Goal: Task Accomplishment & Management: Manage account settings

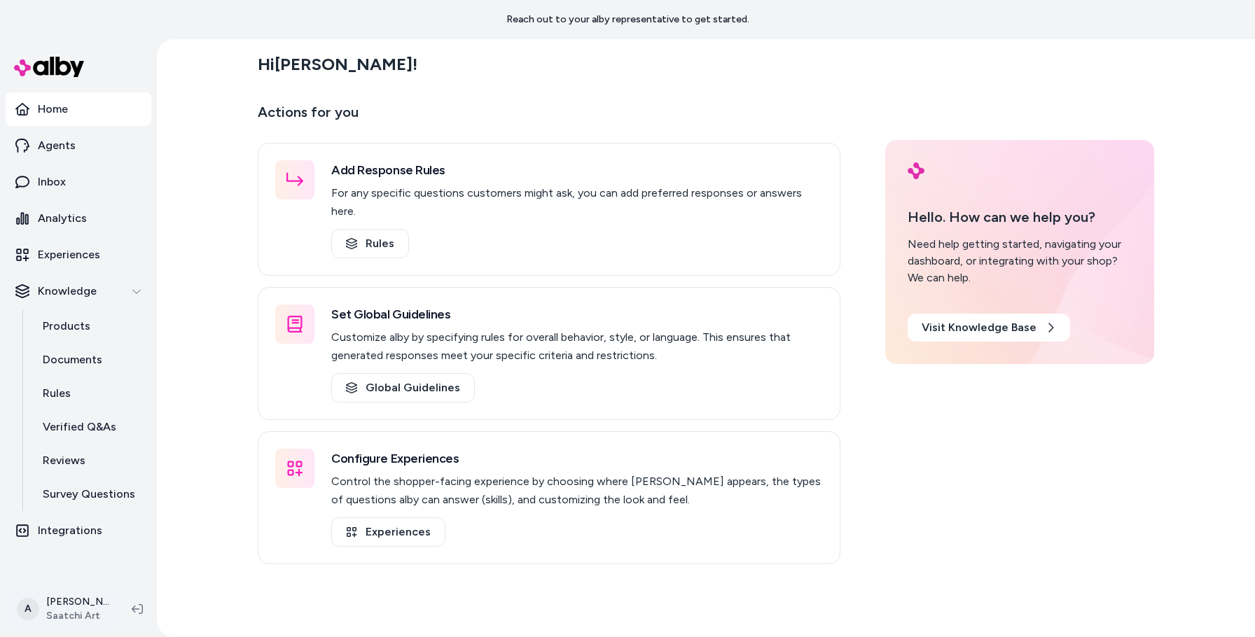
click at [74, 601] on html "Reach out to your alby representative to get started. Home Agents Inbox Analyti…" at bounding box center [627, 318] width 1255 height 637
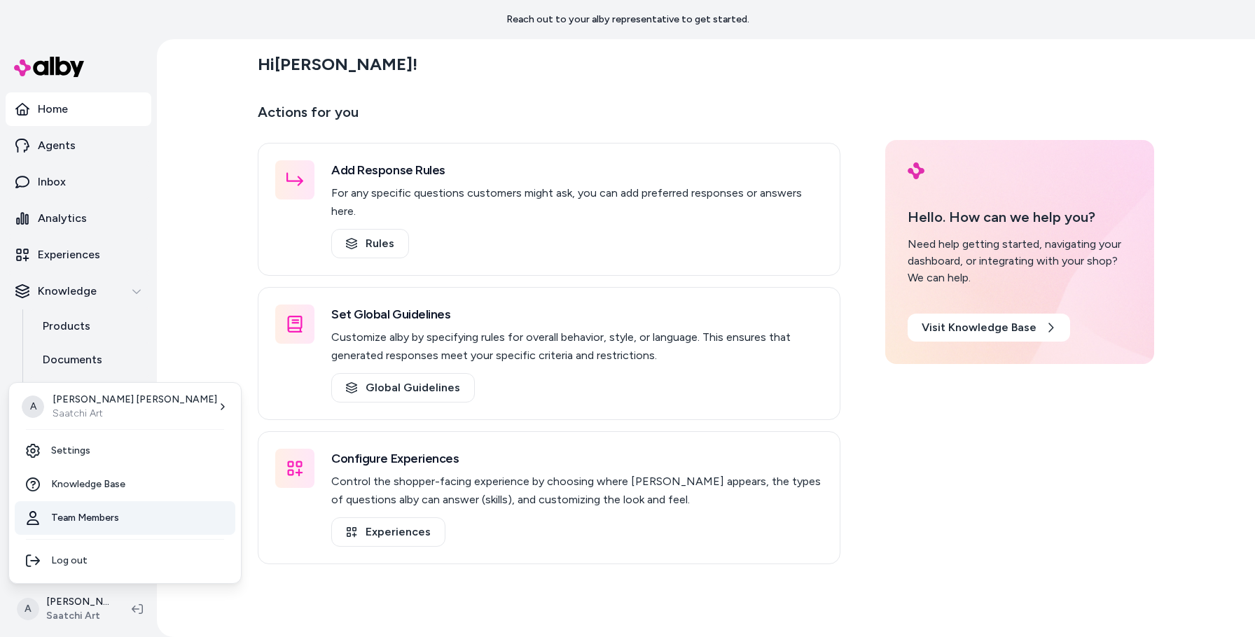
click at [78, 515] on link "Team Members" at bounding box center [125, 518] width 221 height 34
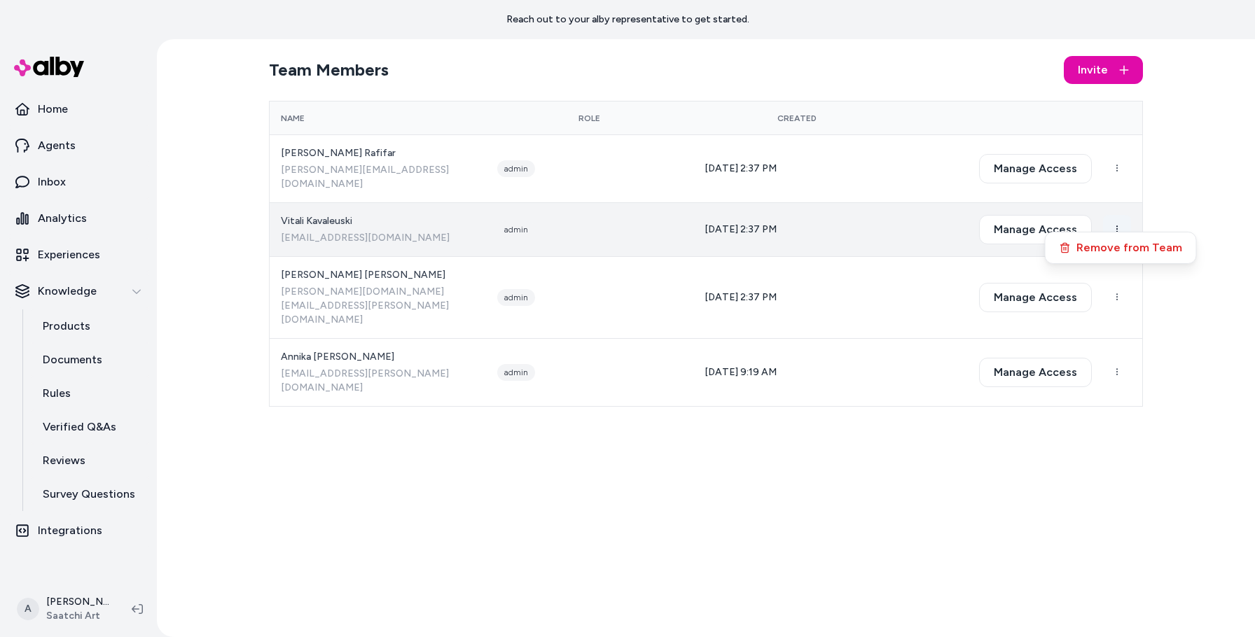
click at [1112, 213] on html "Reach out to your alby representative to get started. Home Agents Inbox Analyti…" at bounding box center [627, 318] width 1255 height 637
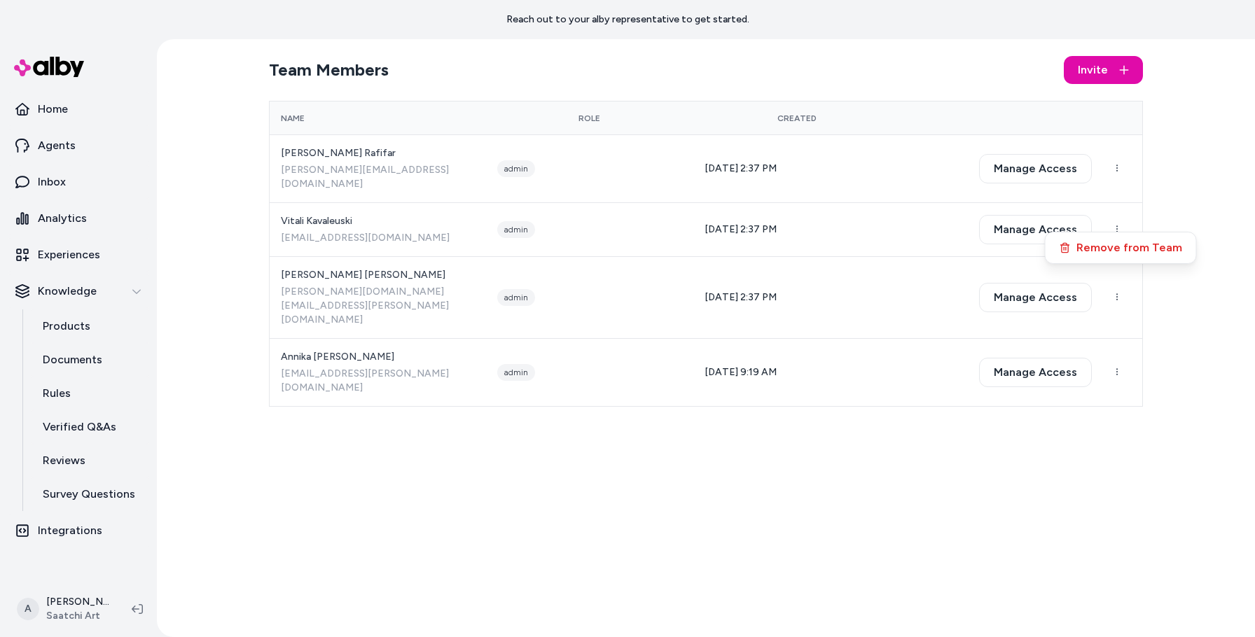
click at [1108, 244] on button "Remove from Team" at bounding box center [1120, 247] width 145 height 25
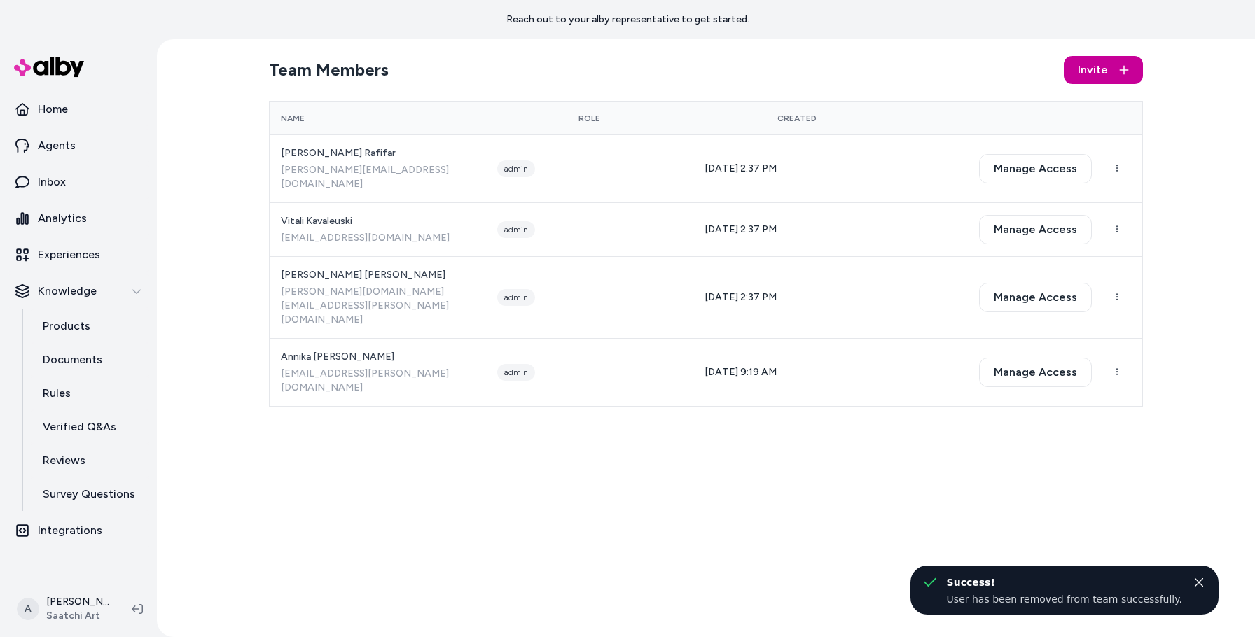
click at [1115, 69] on button "Invite" at bounding box center [1102, 70] width 79 height 28
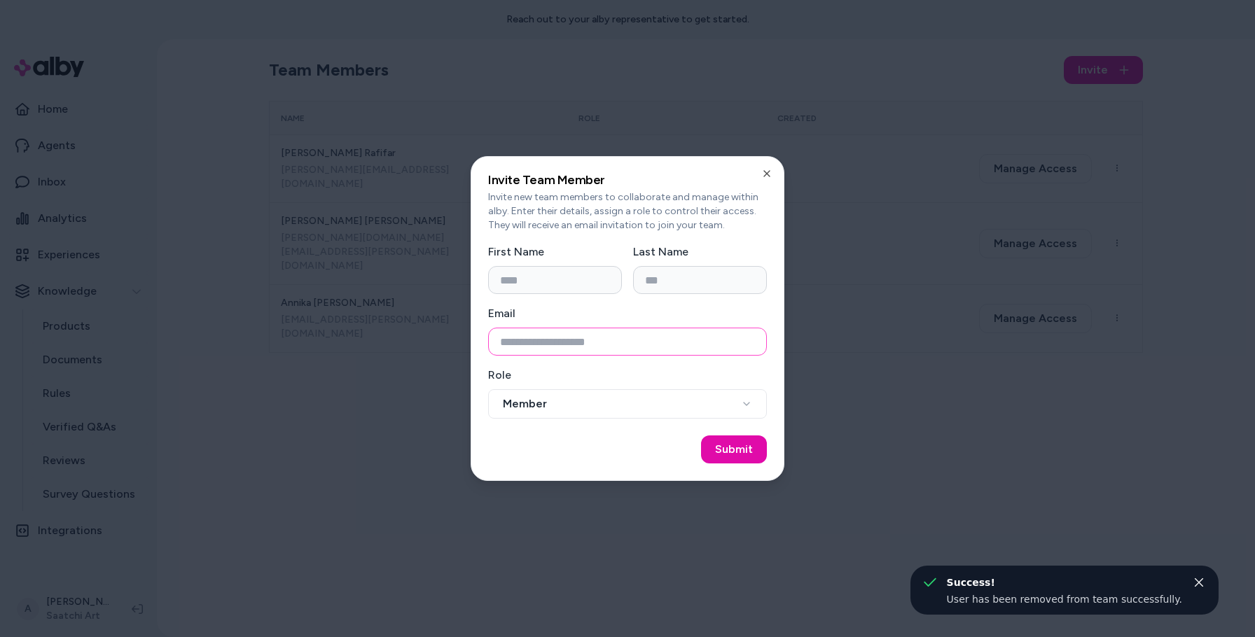
click at [622, 343] on input "Email" at bounding box center [627, 342] width 279 height 28
paste input "**********"
type input "**********"
click at [560, 283] on input "First Name" at bounding box center [555, 280] width 134 height 28
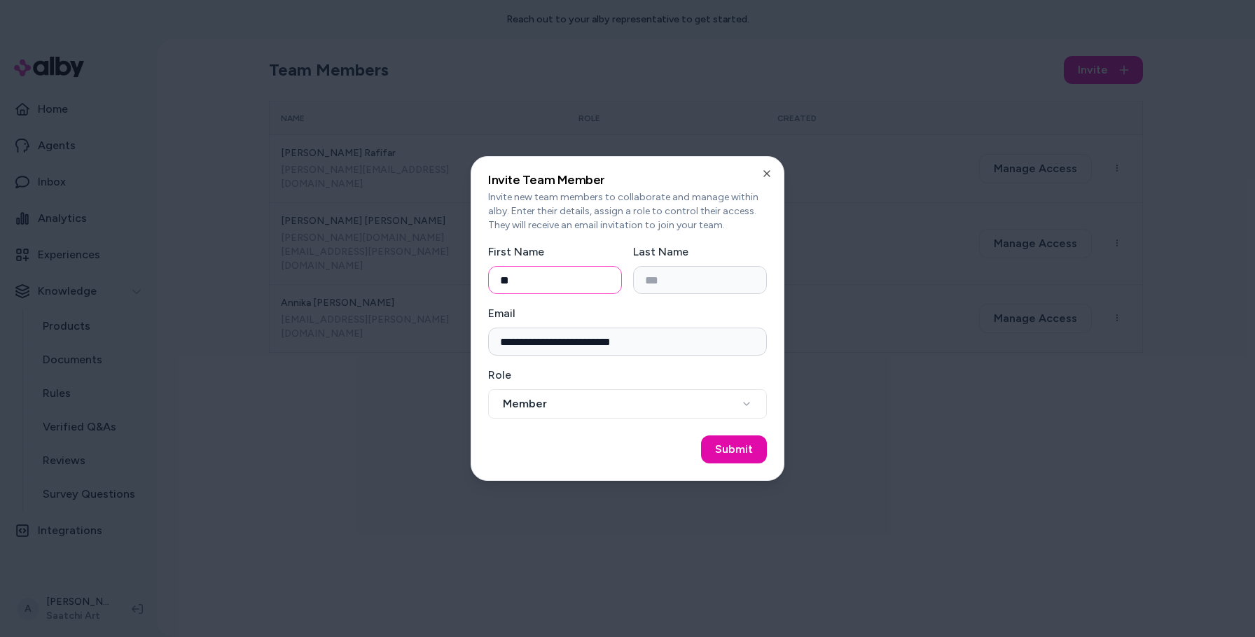
type input "*"
type input "******"
type input "*****"
click at [570, 399] on button "Member" at bounding box center [627, 403] width 279 height 29
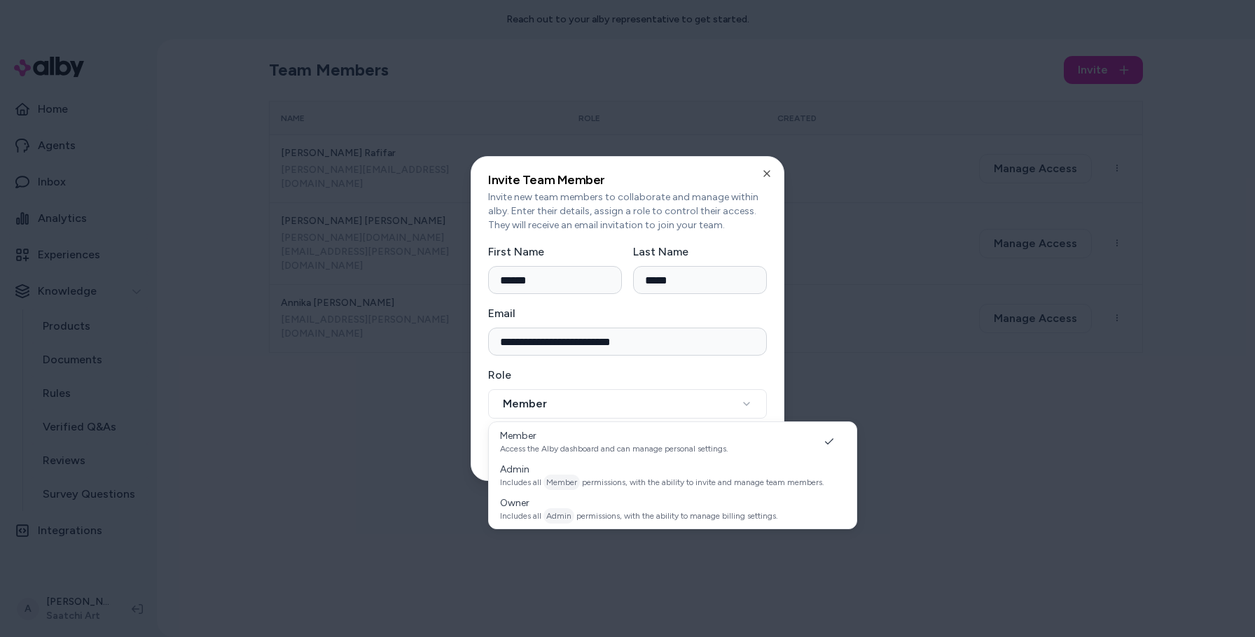
select select "*****"
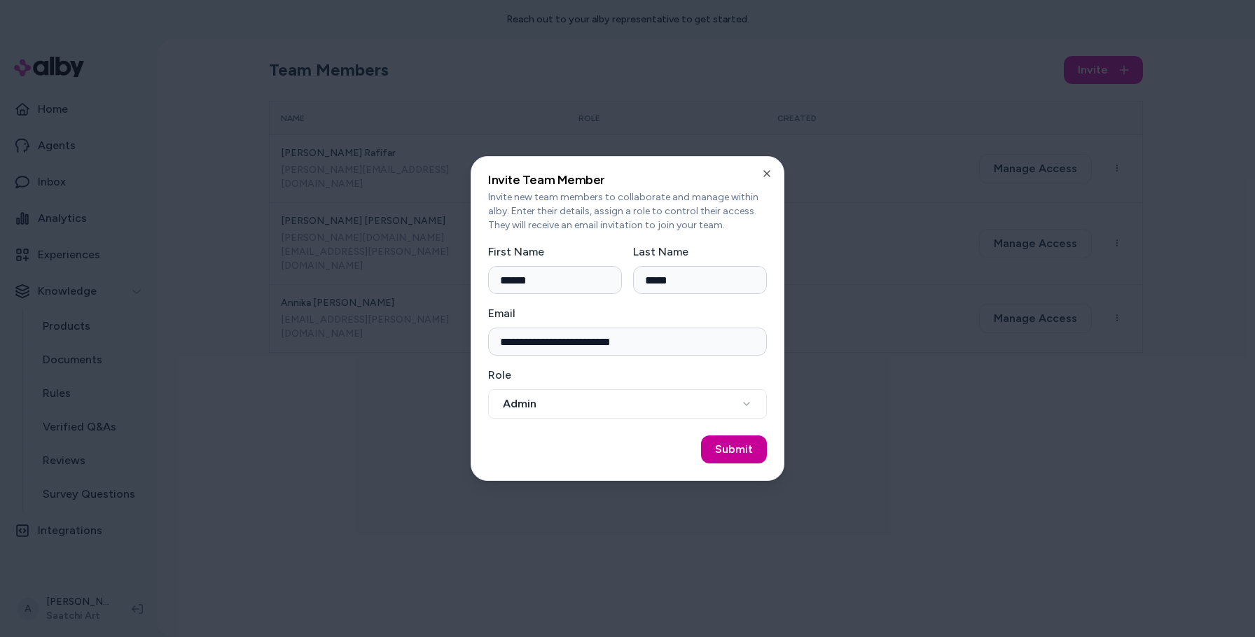
click at [740, 452] on button "Submit" at bounding box center [734, 449] width 66 height 28
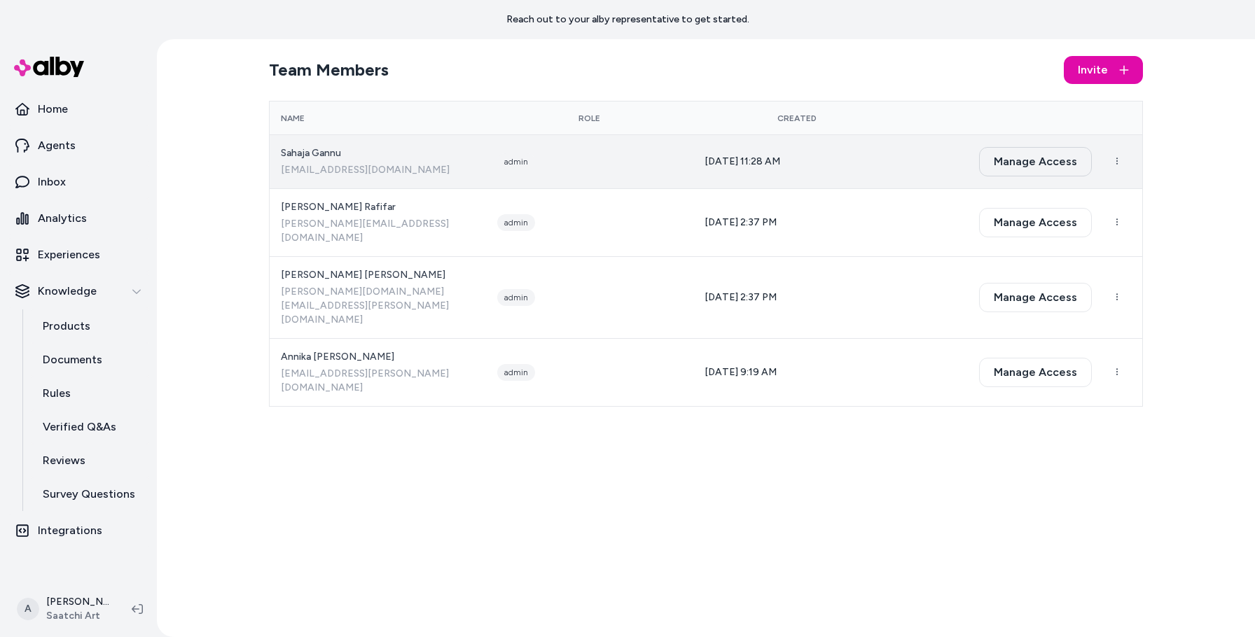
click at [1038, 160] on button "Manage Access" at bounding box center [1035, 161] width 113 height 29
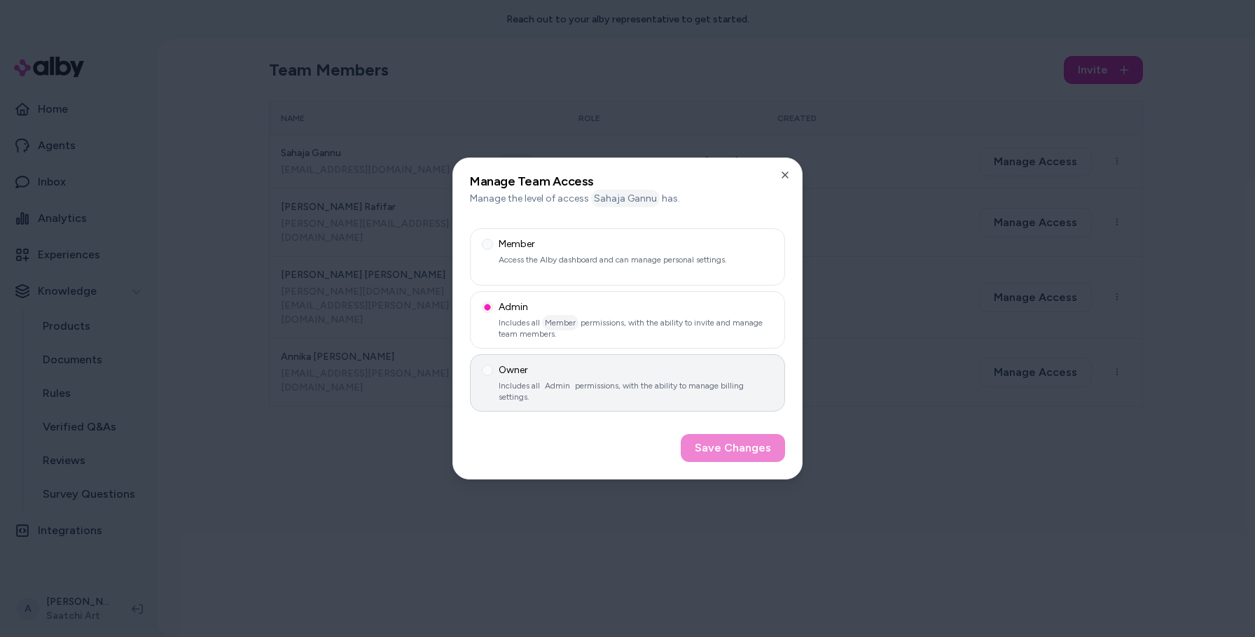
click at [595, 380] on p "Includes all Admin permissions, with the ability to manage billing settings." at bounding box center [627, 391] width 291 height 22
click at [493, 376] on button "Owner Includes all Admin permissions, with the ability to manage billing settin…" at bounding box center [487, 370] width 11 height 11
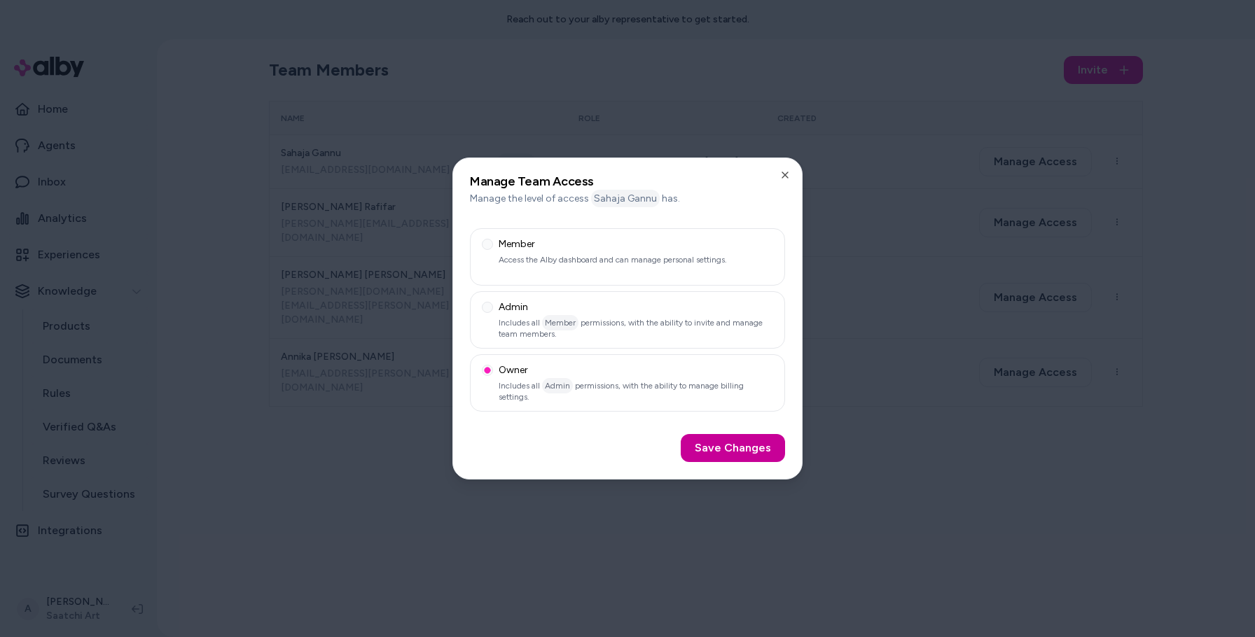
click at [747, 449] on button "Save Changes" at bounding box center [732, 448] width 104 height 28
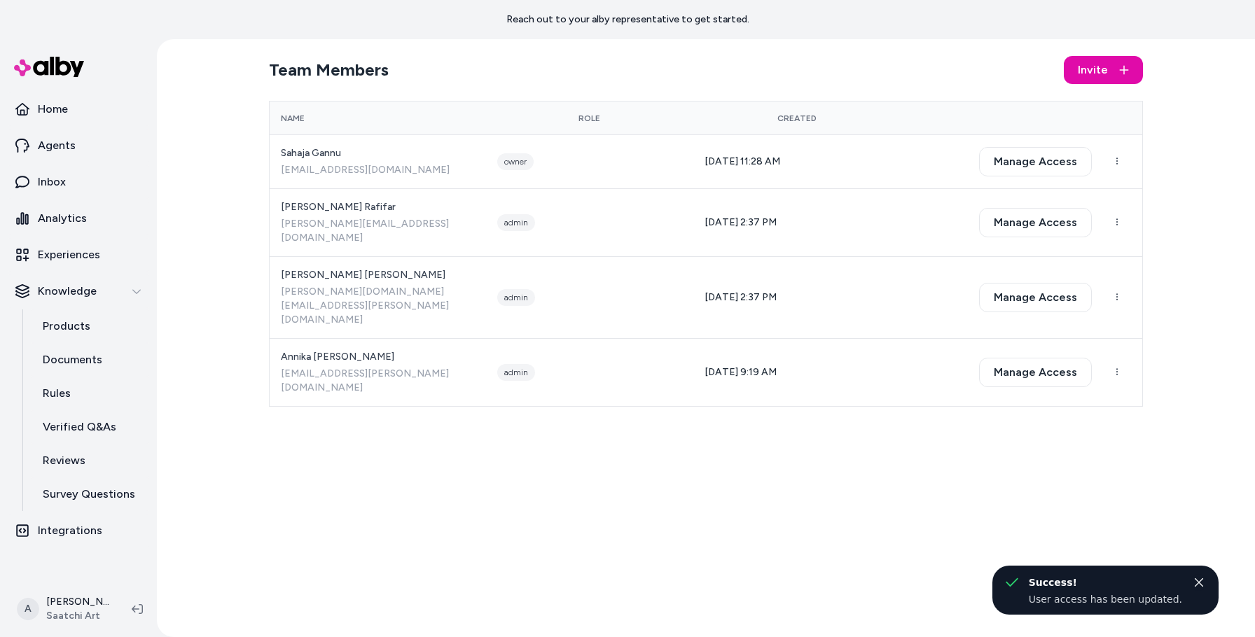
click at [1192, 582] on button "Close toast" at bounding box center [1198, 582] width 17 height 17
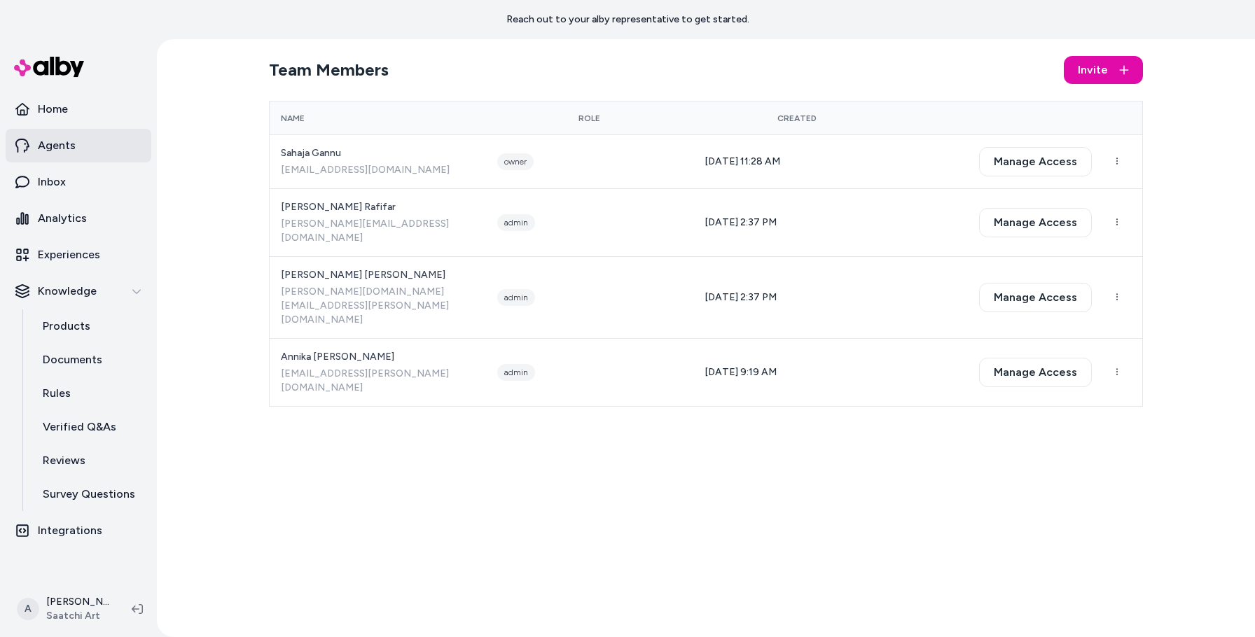
click at [50, 153] on p "Agents" at bounding box center [57, 145] width 38 height 17
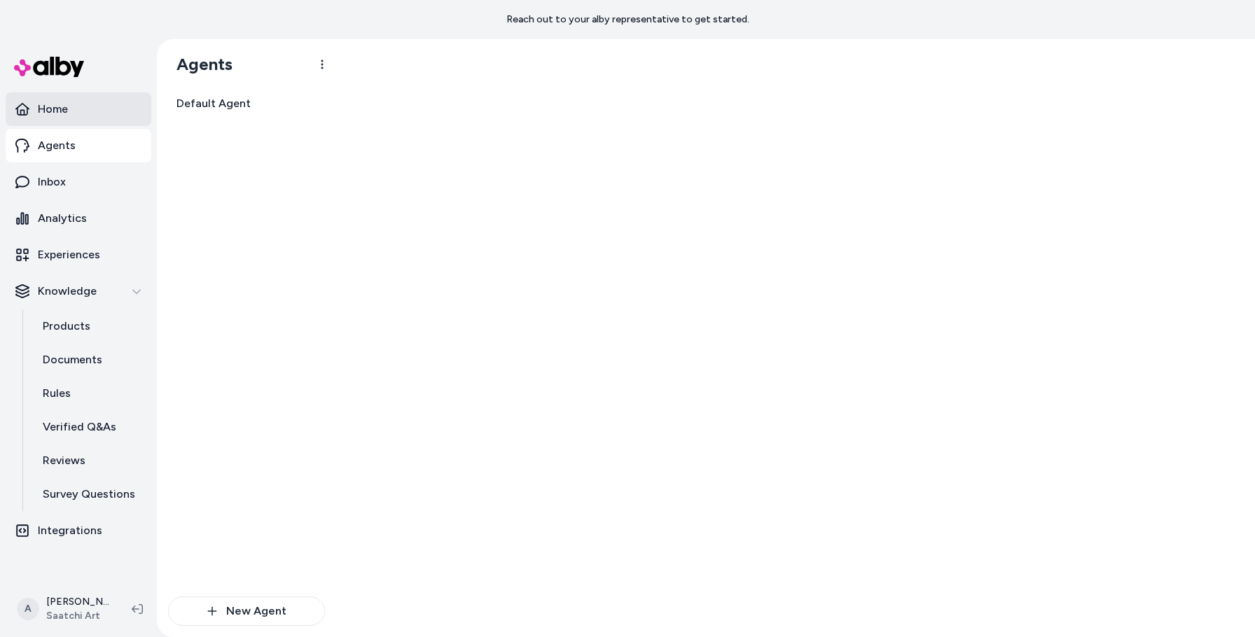
click at [53, 116] on p "Home" at bounding box center [53, 109] width 30 height 17
click at [63, 336] on link "Products" at bounding box center [90, 326] width 123 height 34
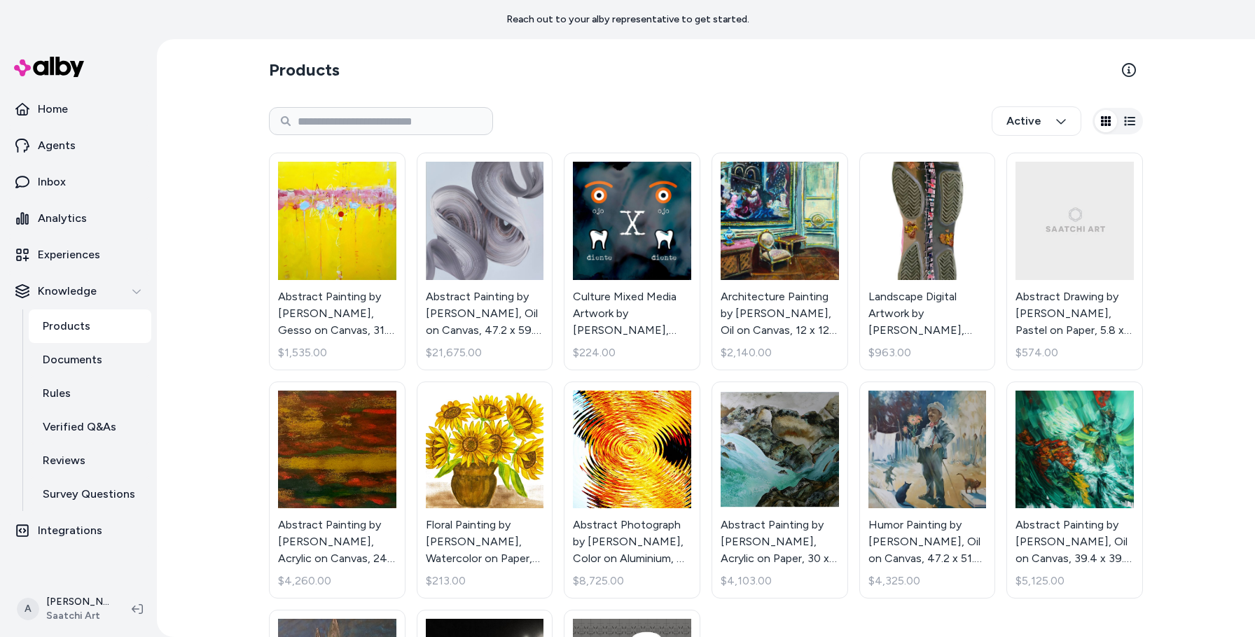
click at [1215, 293] on div "Products Active Abstract Painting by [PERSON_NAME] Wolters, Gesso on Canvas, 31…" at bounding box center [706, 338] width 1098 height 598
click at [73, 461] on p "Reviews" at bounding box center [64, 460] width 43 height 17
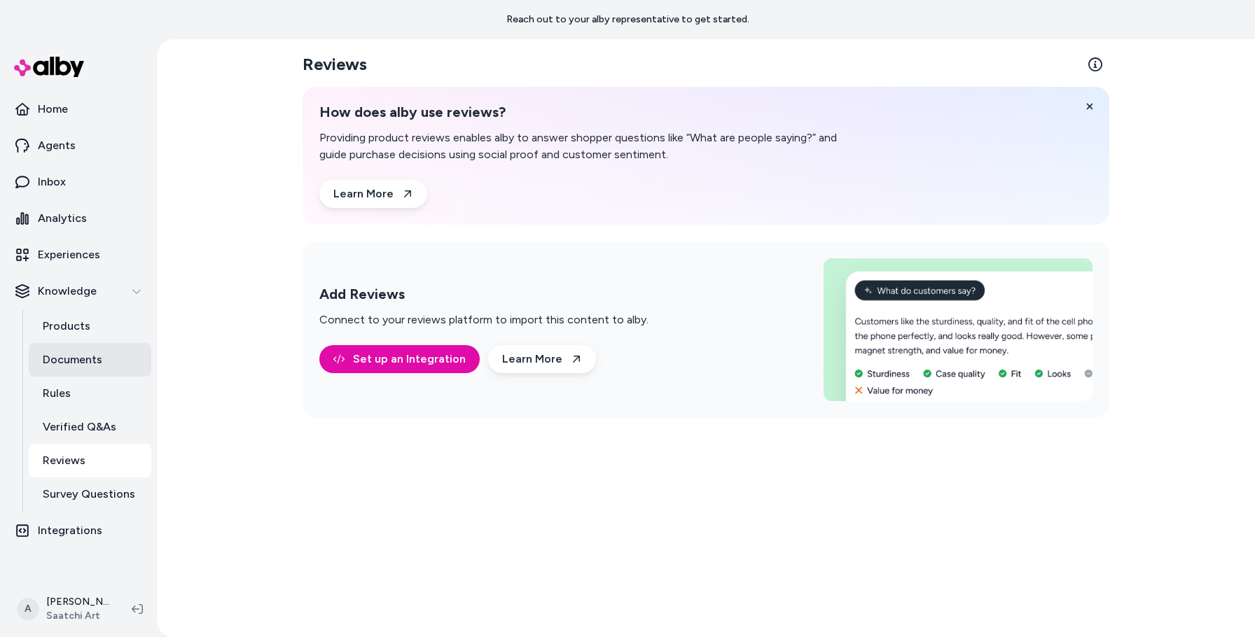
click at [69, 361] on p "Documents" at bounding box center [73, 359] width 60 height 17
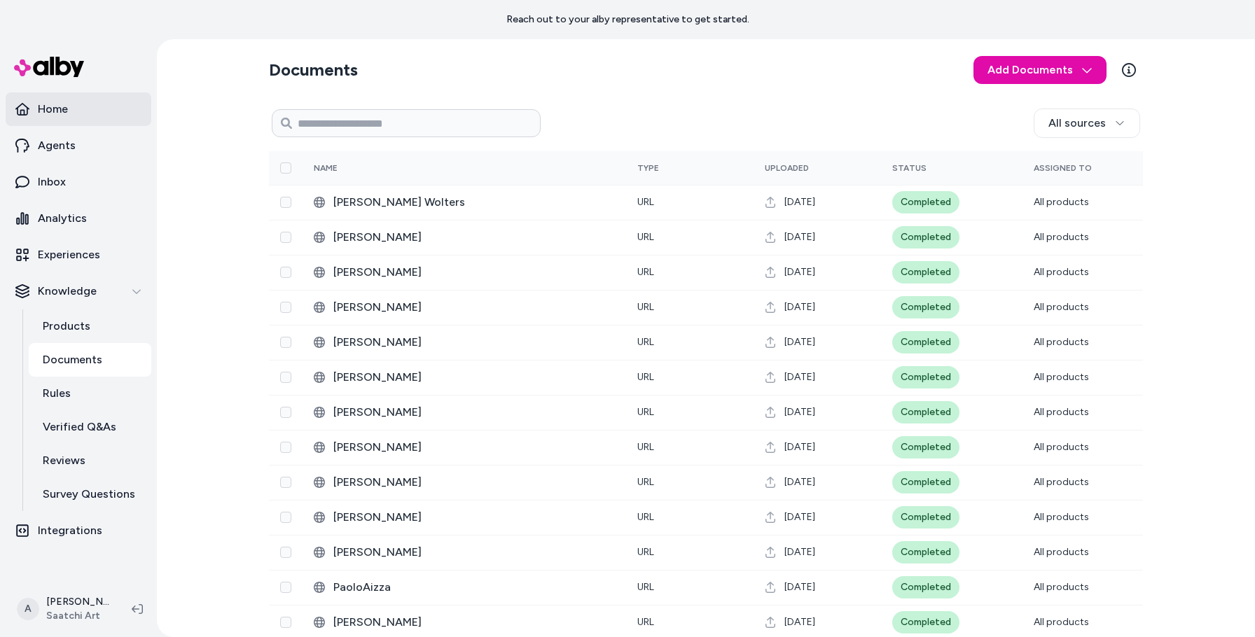
click at [71, 110] on link "Home" at bounding box center [79, 109] width 146 height 34
